Goal: Information Seeking & Learning: Learn about a topic

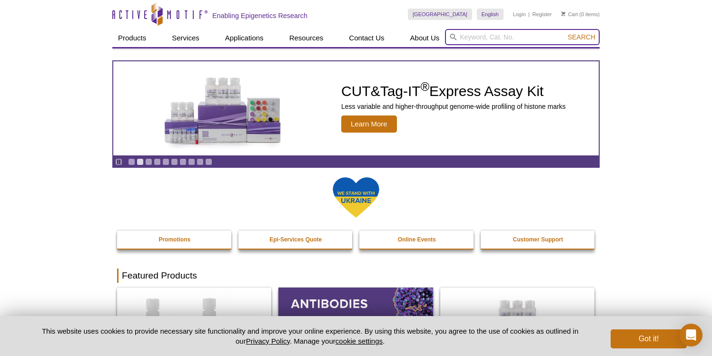
click at [487, 39] on input "search" at bounding box center [522, 37] width 155 height 16
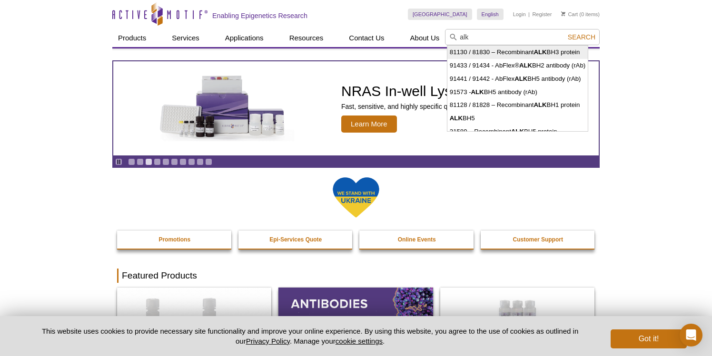
click at [518, 52] on li "81130 / 81830 – Recombinant ALK BH3 protein" at bounding box center [517, 52] width 140 height 13
type input "81130 / 81830 – Recombinant ALKBH3 protein"
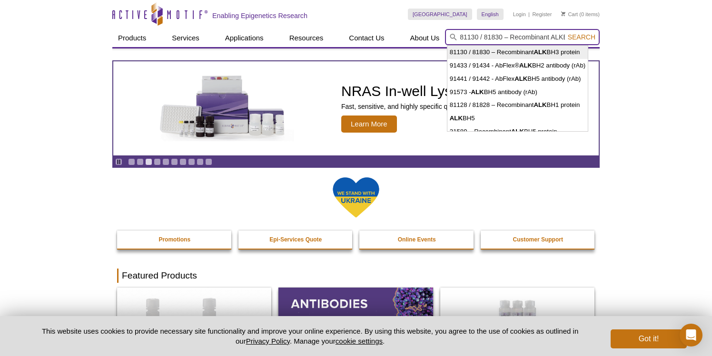
scroll to position [0, 35]
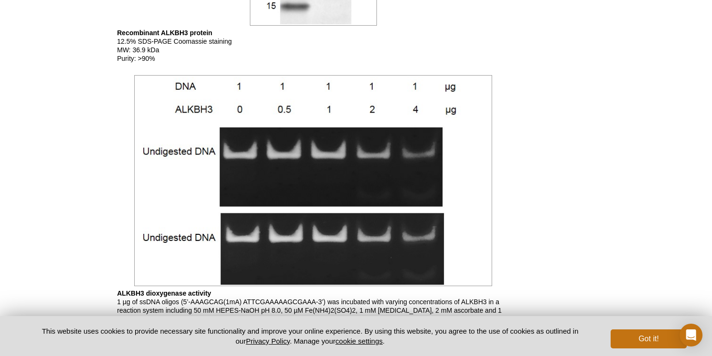
scroll to position [633, 0]
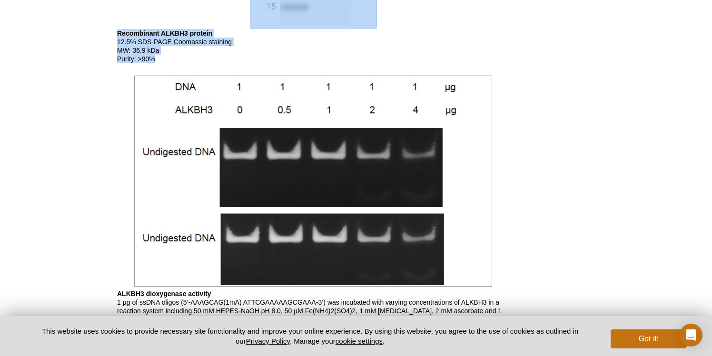
drag, startPoint x: 177, startPoint y: 27, endPoint x: 196, endPoint y: 60, distance: 37.7
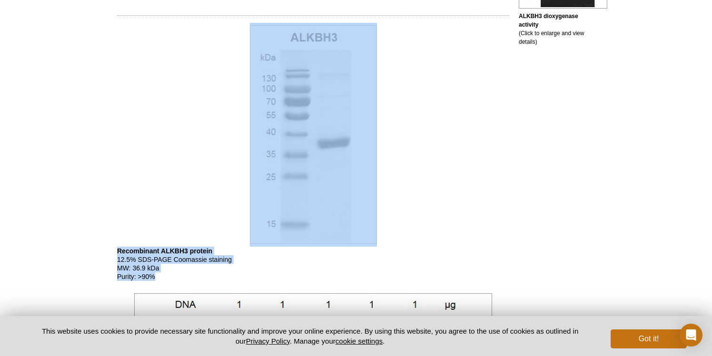
scroll to position [413, 0]
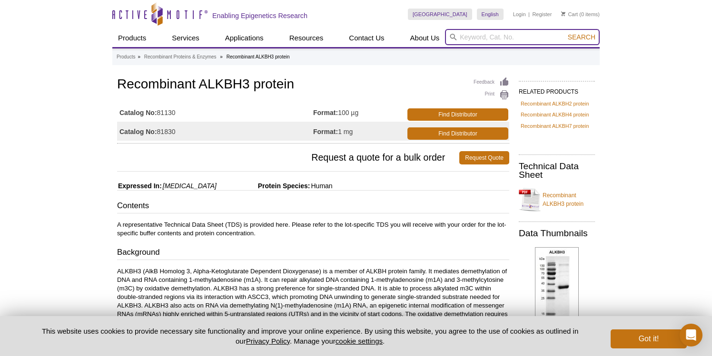
click at [467, 35] on input "search" at bounding box center [522, 37] width 155 height 16
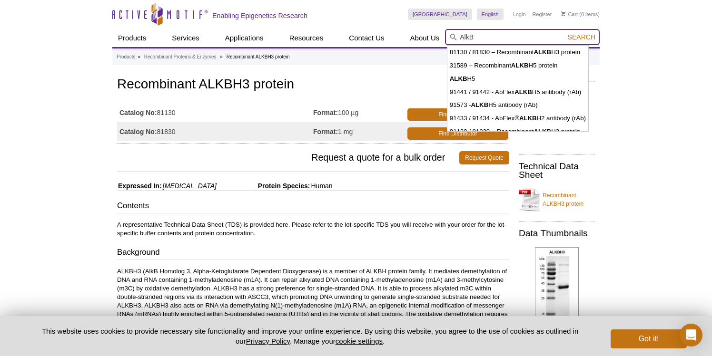
type input "AlkB"
click at [565, 33] on button "Search" at bounding box center [581, 37] width 33 height 9
click at [580, 35] on span "Search" at bounding box center [582, 37] width 28 height 8
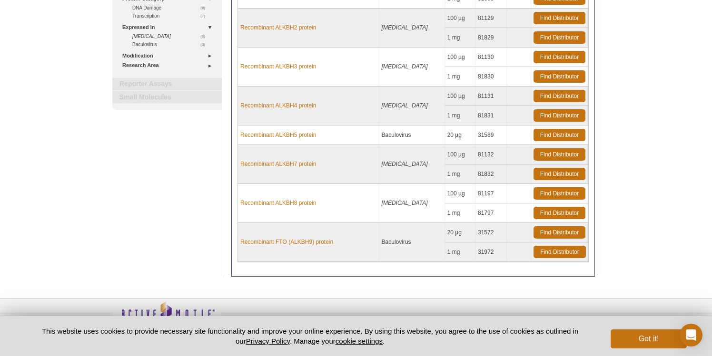
scroll to position [161, 0]
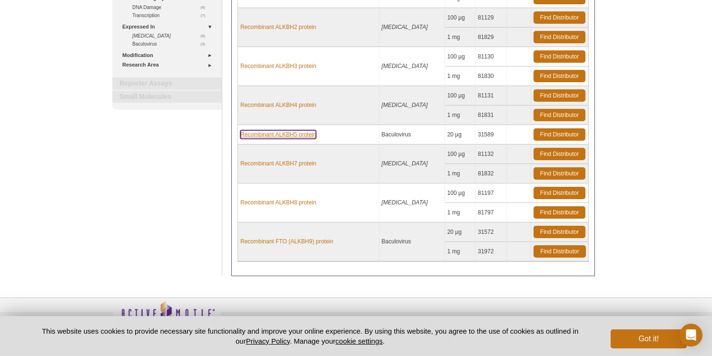
click at [284, 134] on link "Recombinant ALKBH5 protein" at bounding box center [278, 134] width 76 height 9
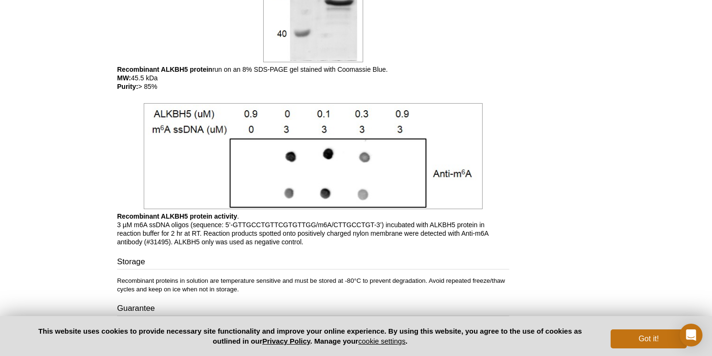
scroll to position [618, 0]
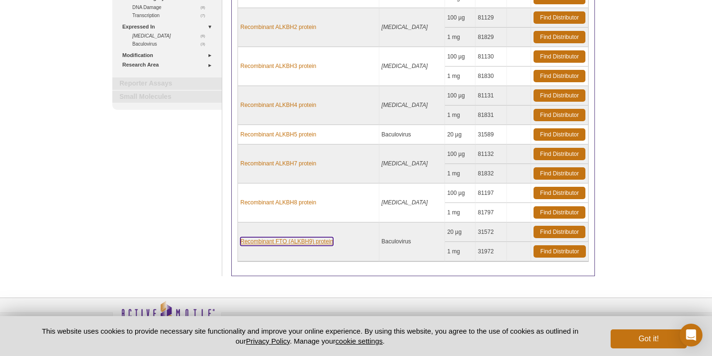
click at [282, 242] on link "Recombinant FTO (ALKBH9) protein" at bounding box center [286, 241] width 93 height 9
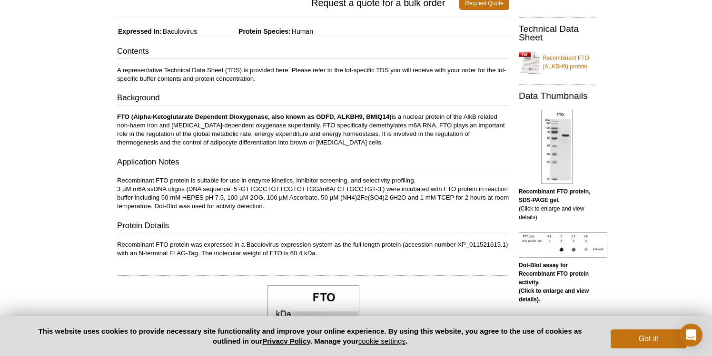
scroll to position [154, 0]
